Goal: Transaction & Acquisition: Obtain resource

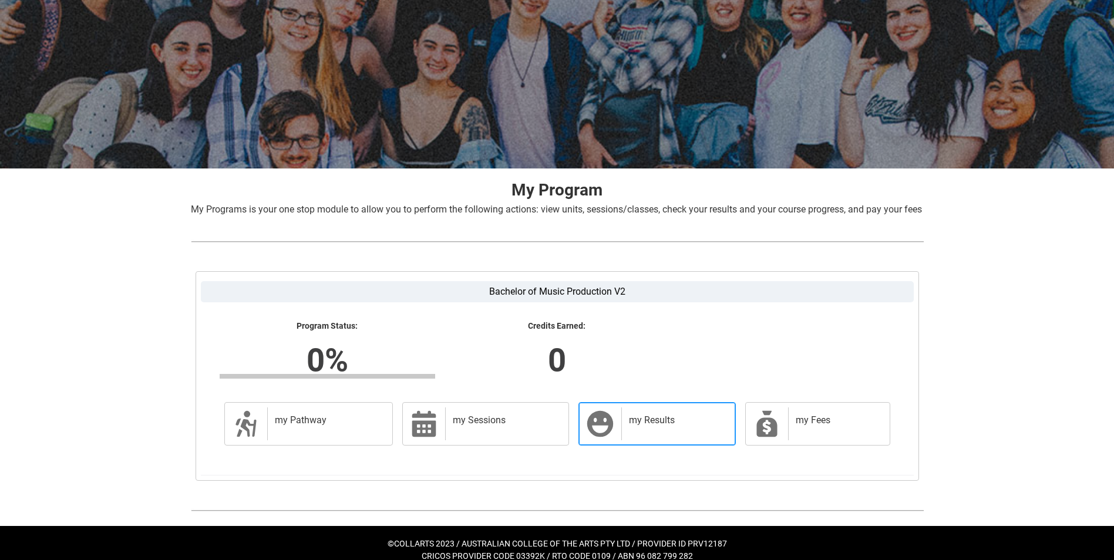
scroll to position [94, 0]
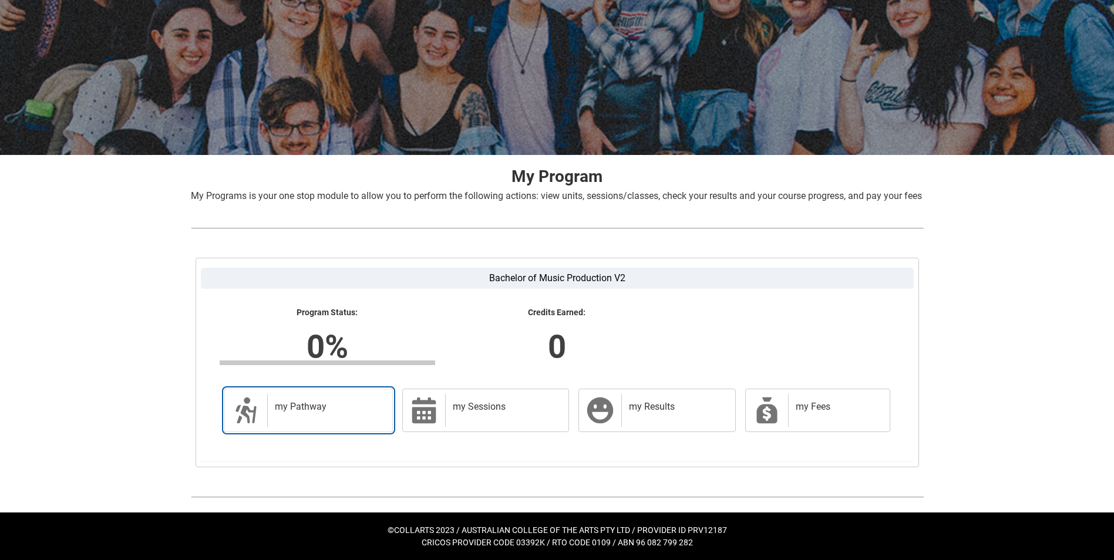
click at [338, 416] on div "my Pathway" at bounding box center [327, 410] width 121 height 33
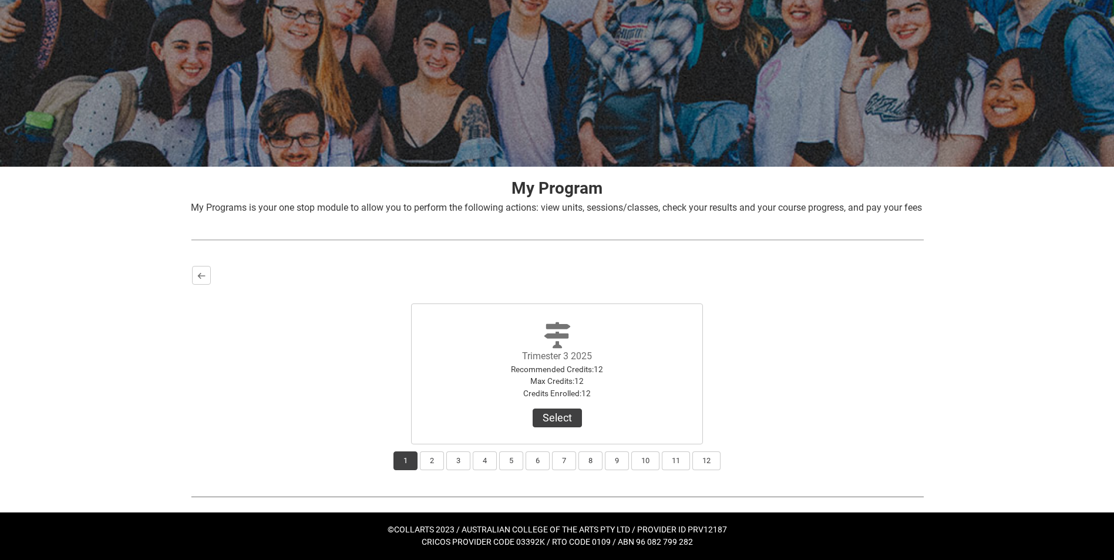
scroll to position [82, 0]
click at [194, 273] on button "Back" at bounding box center [201, 275] width 19 height 19
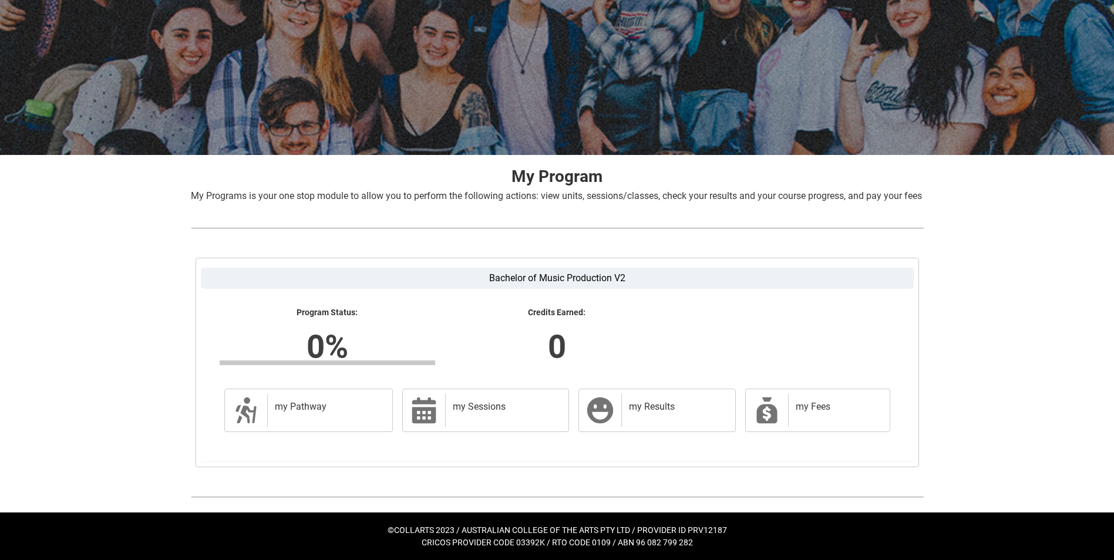
click at [194, 273] on div "Bachelor of Music Production V2 Program Status: 0% Progress 0% Credits Earned: …" at bounding box center [557, 362] width 733 height 219
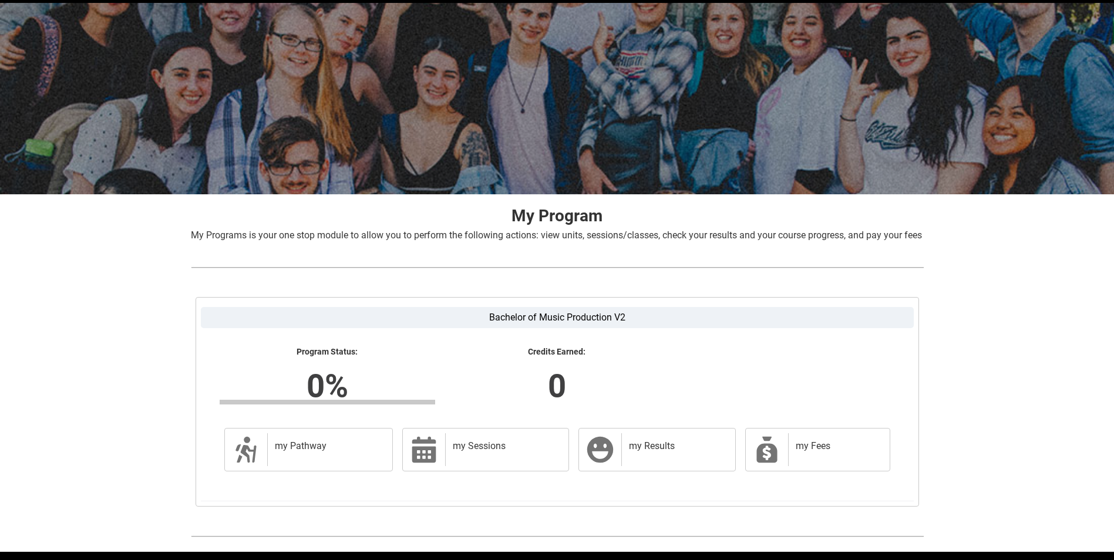
scroll to position [0, 0]
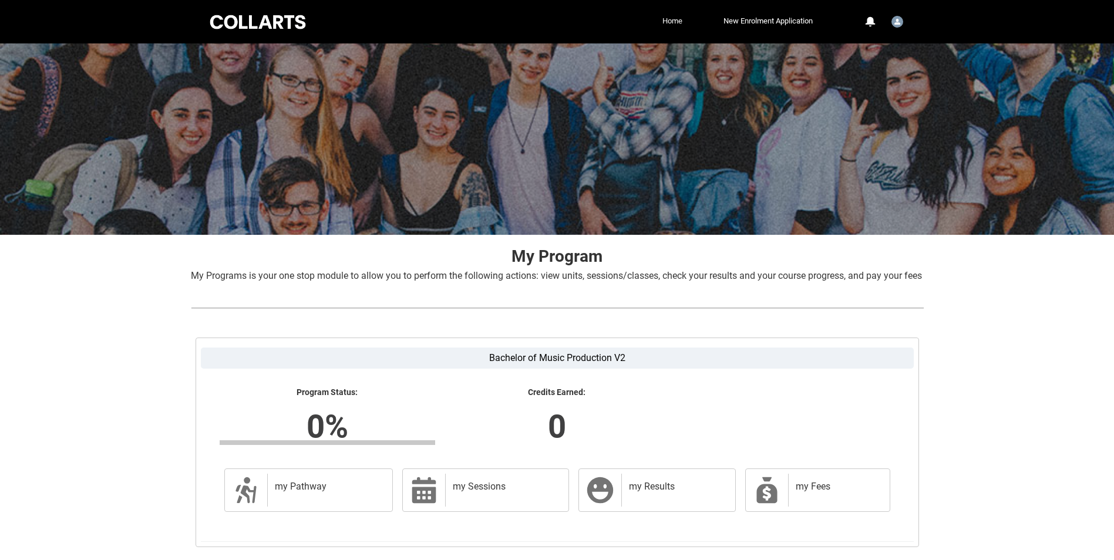
click at [667, 20] on link "Home" at bounding box center [673, 21] width 26 height 18
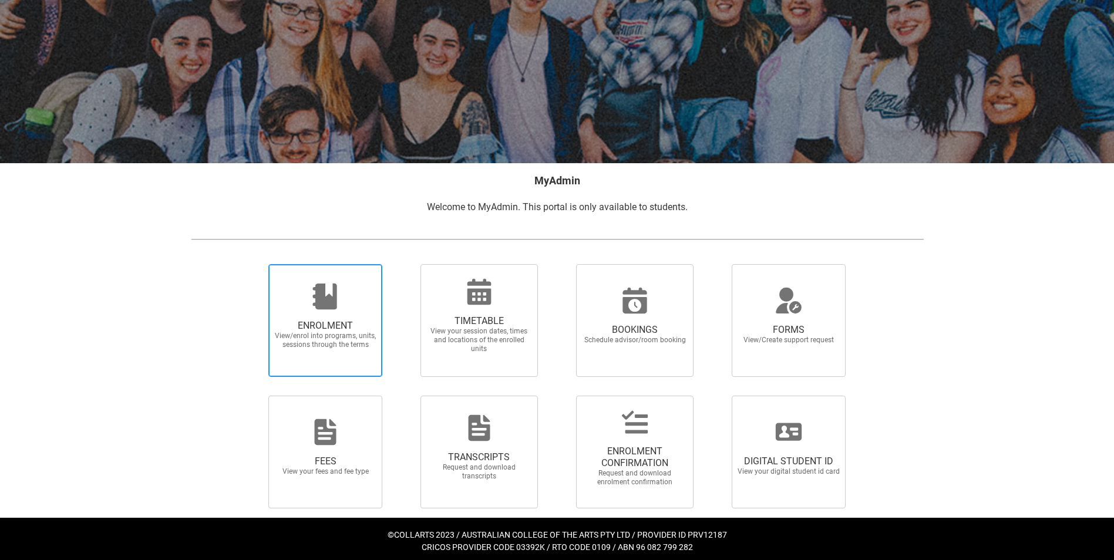
scroll to position [77, 0]
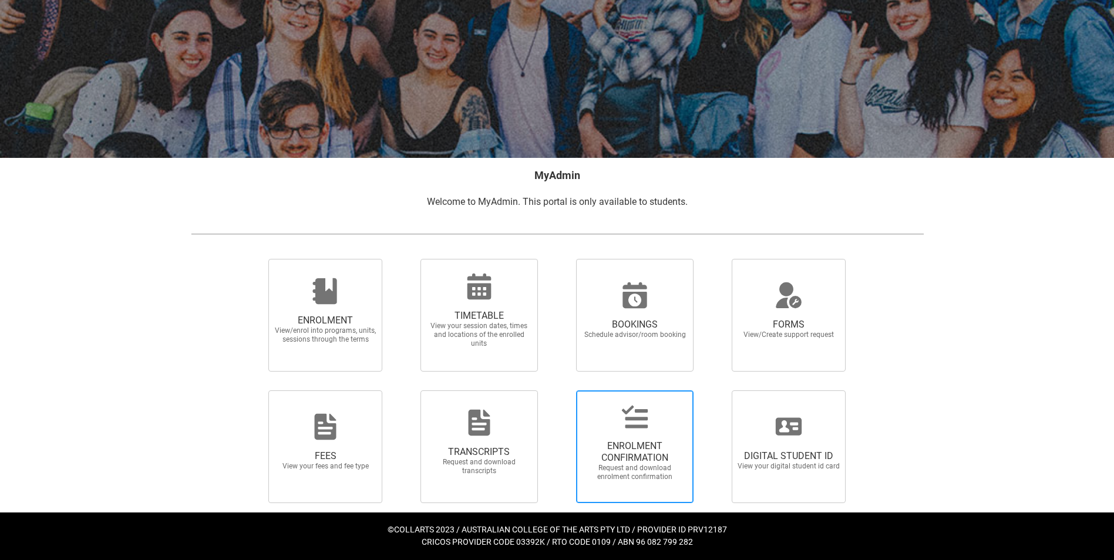
click at [652, 438] on span "ENROLMENT CONFIRMATION Request and download enrolment confirmation" at bounding box center [635, 461] width 113 height 60
click at [562, 391] on input "ENROLMENT CONFIRMATION Request and download enrolment confirmation" at bounding box center [561, 390] width 1 height 1
radio input "true"
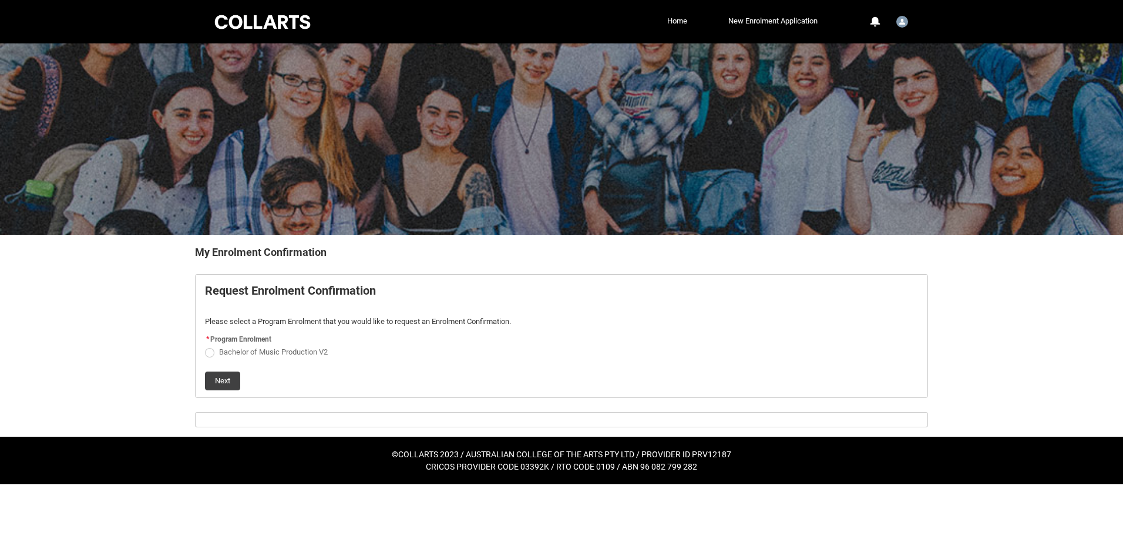
click at [296, 350] on span "Bachelor of Music Production V2" at bounding box center [273, 352] width 109 height 9
click at [205, 346] on input "Bachelor of Music Production V2" at bounding box center [204, 345] width 1 height 1
radio input "true"
click at [233, 379] on button "Next" at bounding box center [222, 381] width 35 height 19
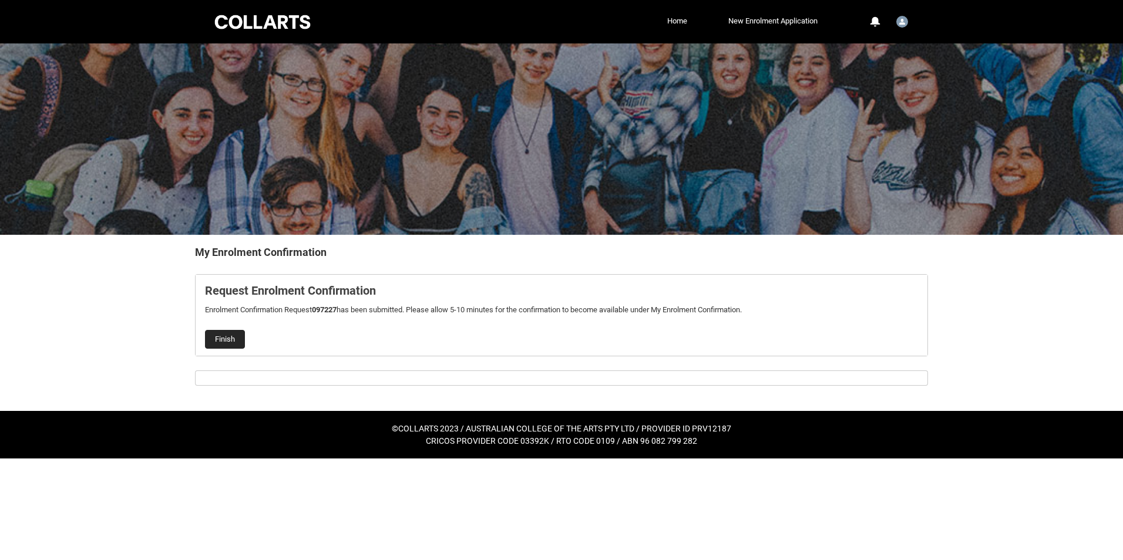
click at [233, 342] on button "Finish" at bounding box center [225, 339] width 40 height 19
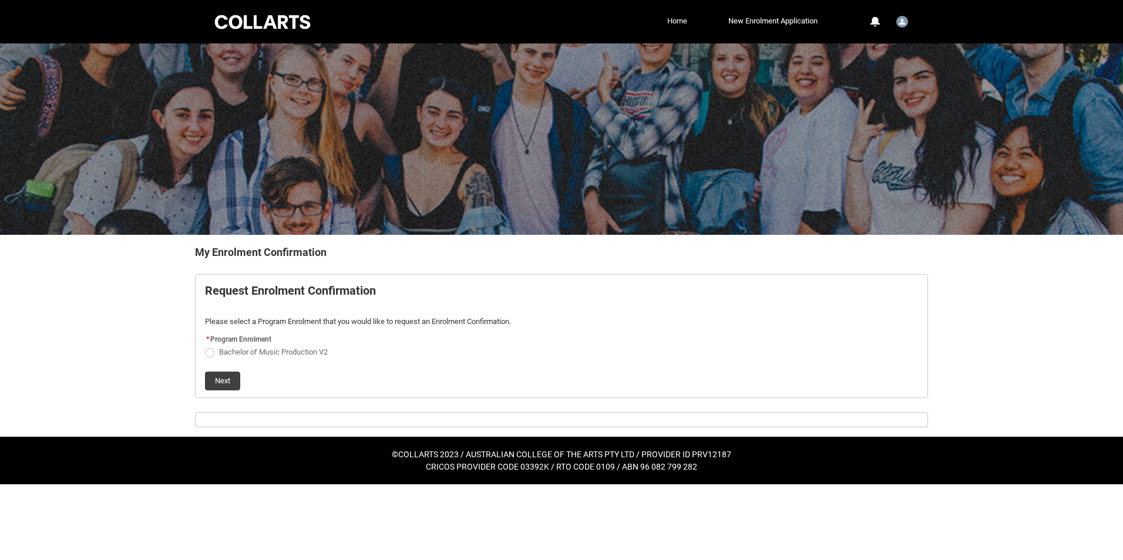
click at [670, 25] on link "Home" at bounding box center [677, 21] width 26 height 18
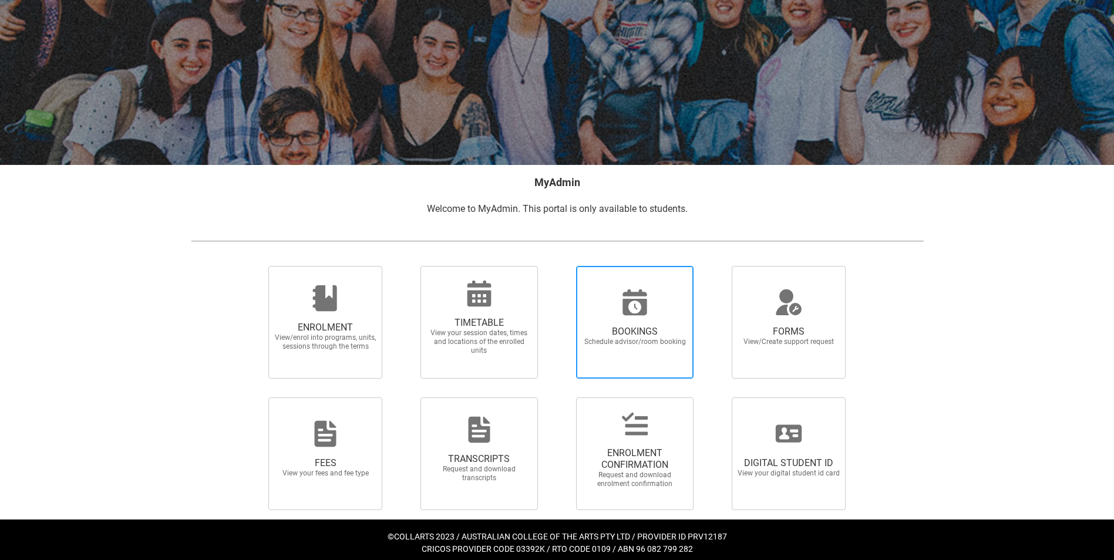
scroll to position [77, 0]
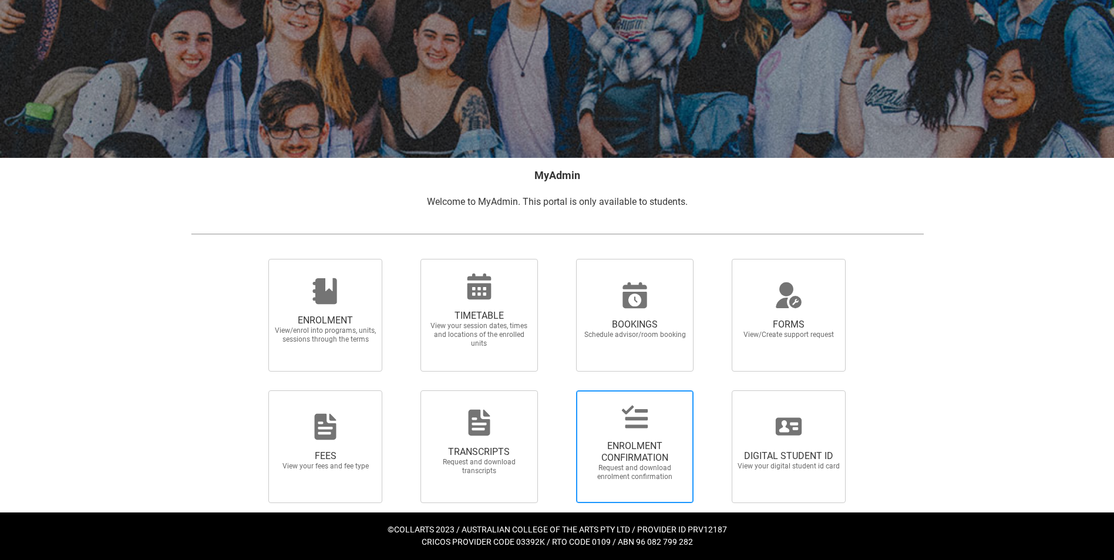
click at [660, 442] on span "ENROLMENT CONFIRMATION" at bounding box center [634, 452] width 103 height 23
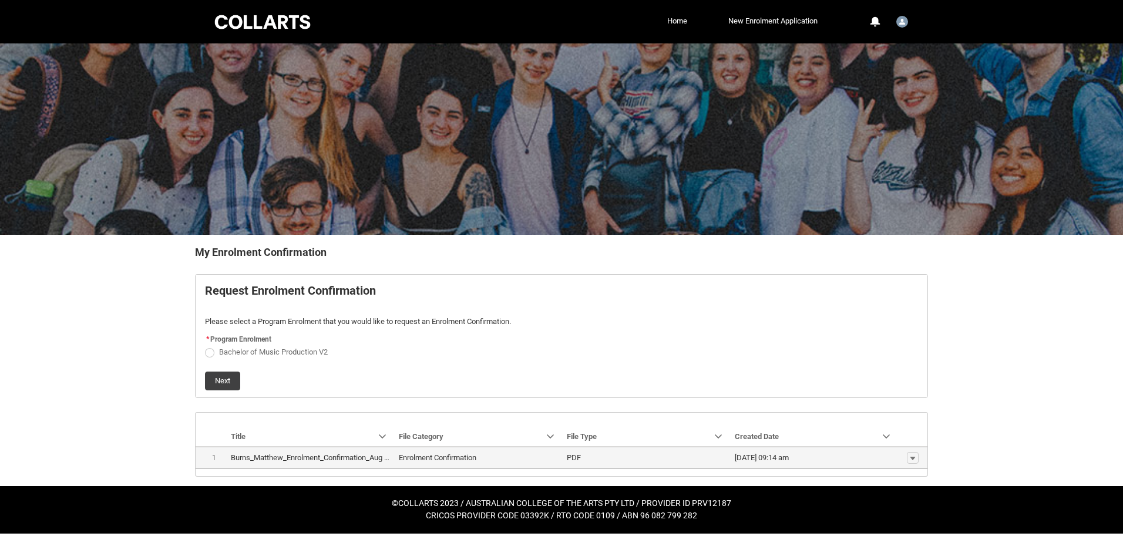
click at [555, 454] on span "Enrolment Confirmation" at bounding box center [478, 458] width 159 height 12
click at [916, 458] on lightning-primitive-icon "button" at bounding box center [912, 458] width 7 height 8
click at [900, 453] on span "Download" at bounding box center [886, 455] width 32 height 11
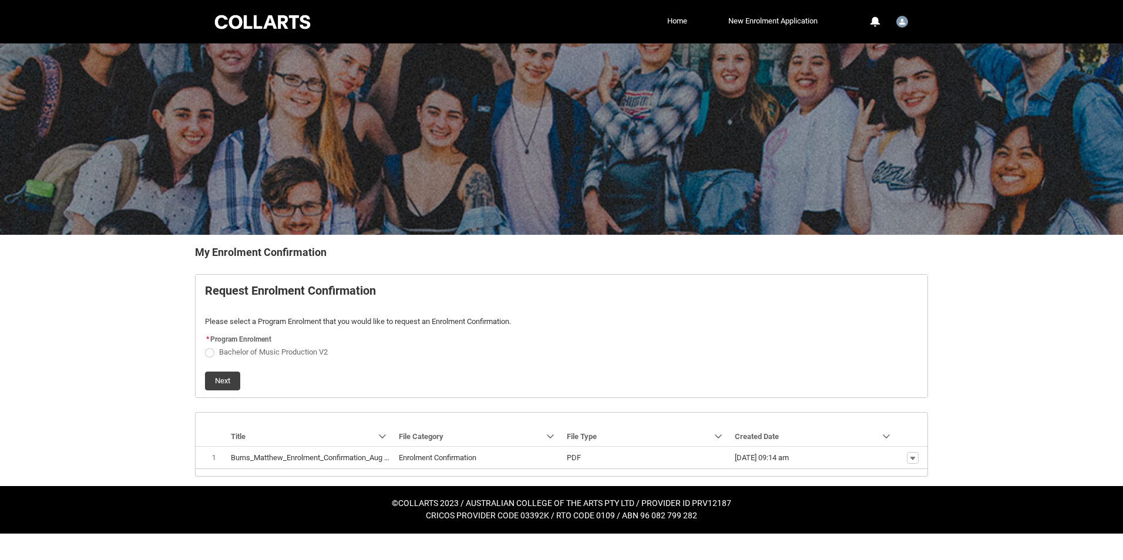
click at [278, 26] on div at bounding box center [263, 22] width 100 height 18
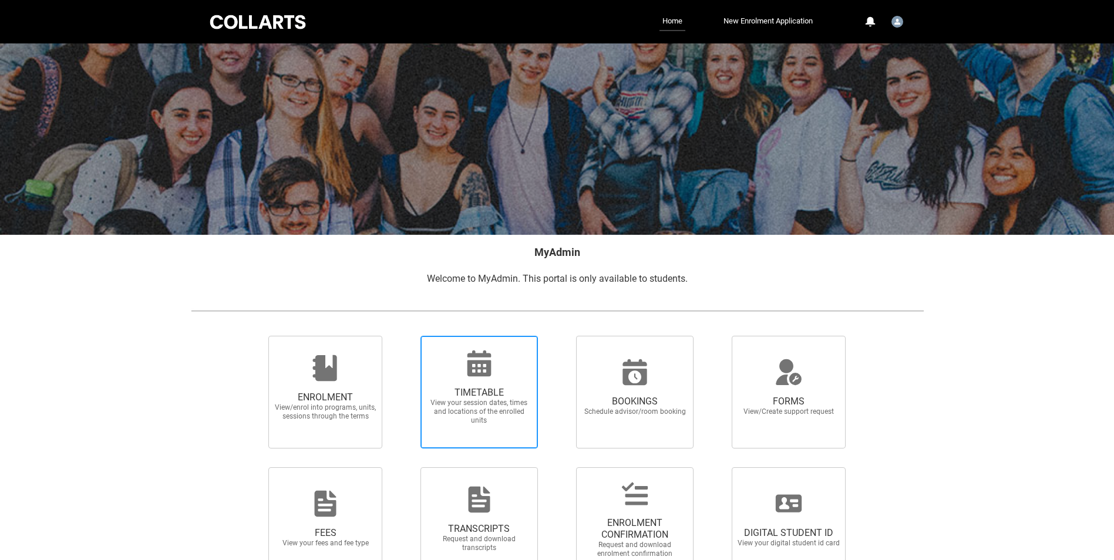
click at [489, 398] on span "TIMETABLE" at bounding box center [479, 393] width 103 height 12
click at [406, 336] on input "TIMETABLE View your session dates, times and locations of the enrolled units" at bounding box center [405, 335] width 1 height 1
radio input "true"
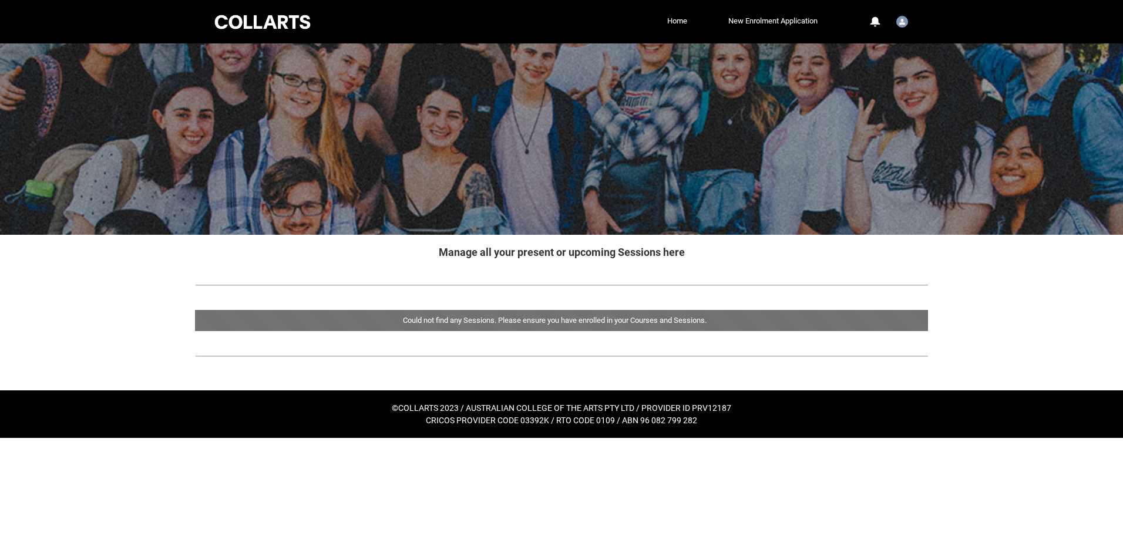
click at [297, 22] on div at bounding box center [263, 22] width 100 height 18
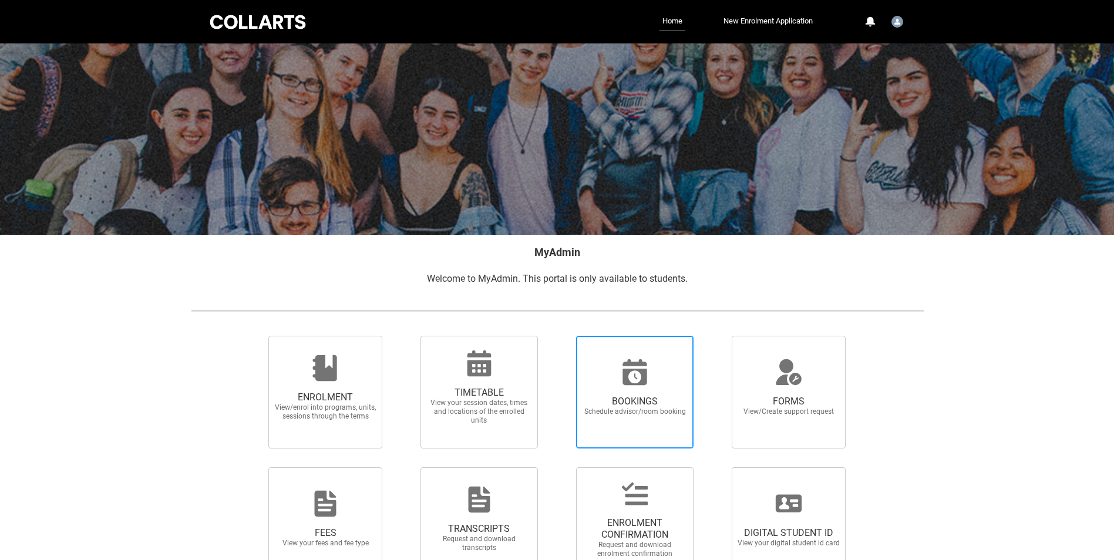
click at [616, 370] on div at bounding box center [635, 372] width 113 height 28
click at [562, 336] on input "BOOKINGS Schedule advisor/room booking" at bounding box center [561, 335] width 1 height 1
radio input "true"
click at [678, 20] on link "Home" at bounding box center [673, 21] width 26 height 19
click at [239, 23] on div at bounding box center [258, 22] width 100 height 18
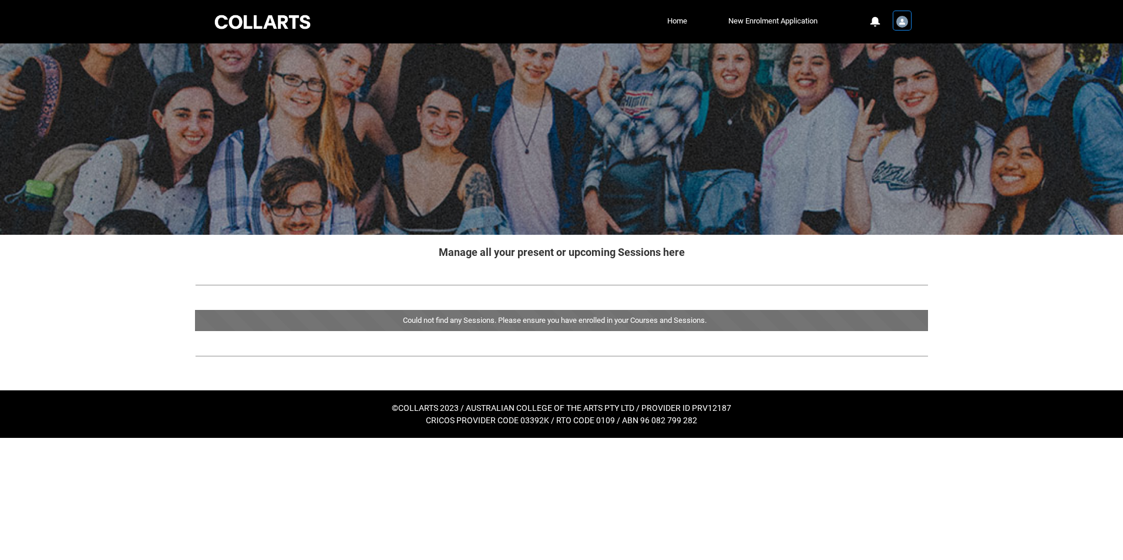
click at [897, 26] on div "User Profile Student.mburns.20263282" at bounding box center [902, 21] width 12 height 18
click at [882, 45] on link "Profile" at bounding box center [882, 50] width 55 height 20
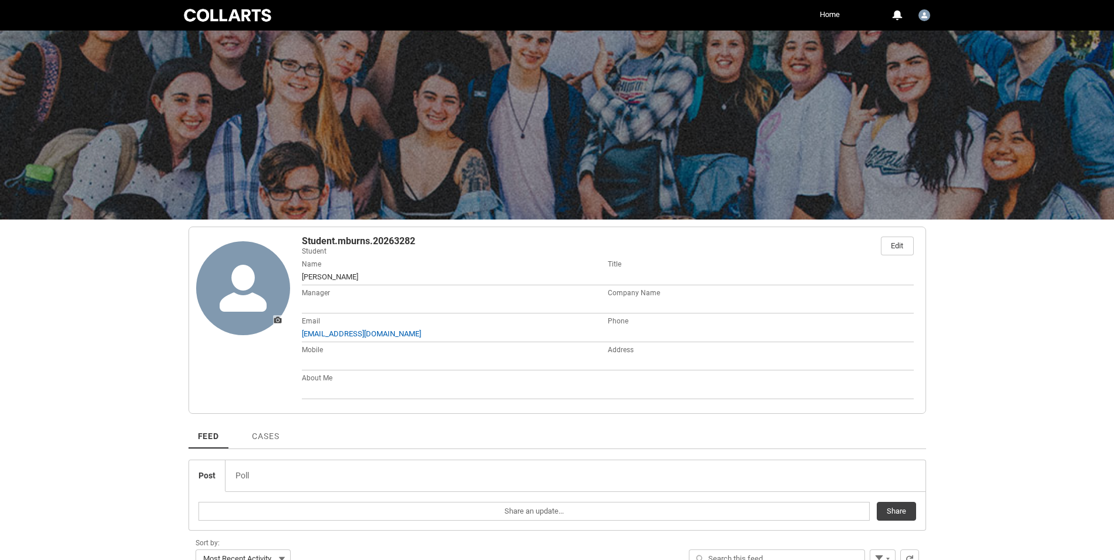
click at [334, 293] on div "Manager" at bounding box center [455, 300] width 306 height 29
click at [832, 11] on link "Home" at bounding box center [830, 15] width 26 height 18
